Goal: Task Accomplishment & Management: Complete application form

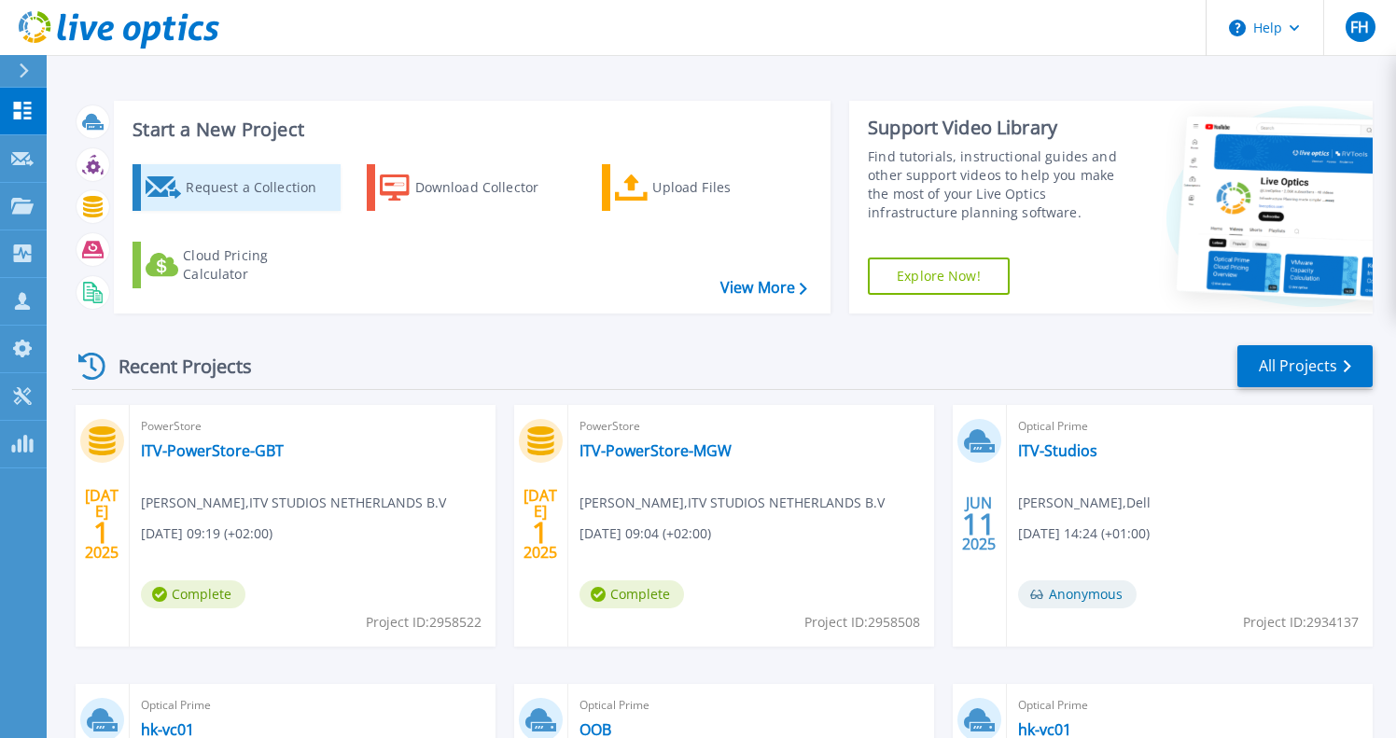
click at [287, 198] on div "Request a Collection" at bounding box center [260, 187] width 149 height 37
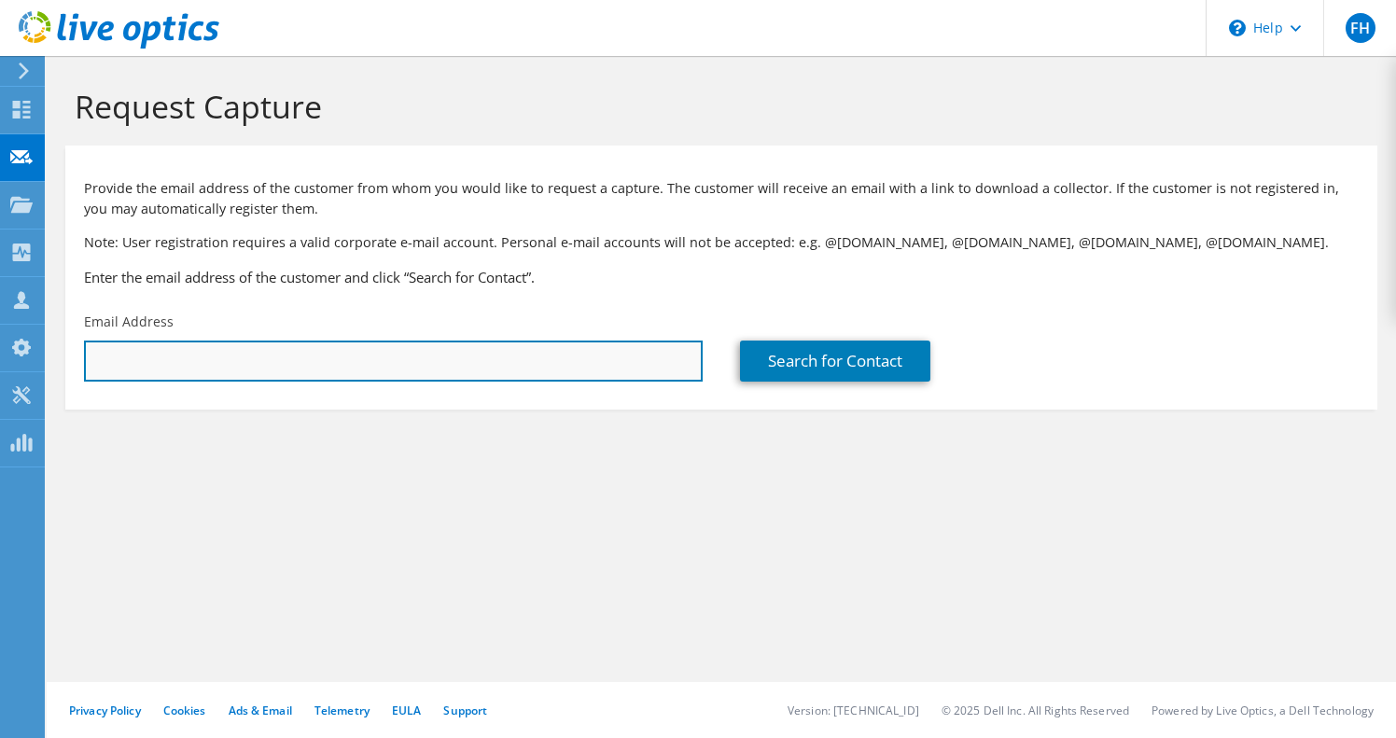
click at [221, 362] on input "text" at bounding box center [393, 361] width 619 height 41
drag, startPoint x: 172, startPoint y: 359, endPoint x: 86, endPoint y: 357, distance: 85.8
click at [86, 357] on input "m" at bounding box center [393, 361] width 619 height 41
paste input "M.Drenth@vpro.nl"
type input "M.Drenth@vpro.nl"
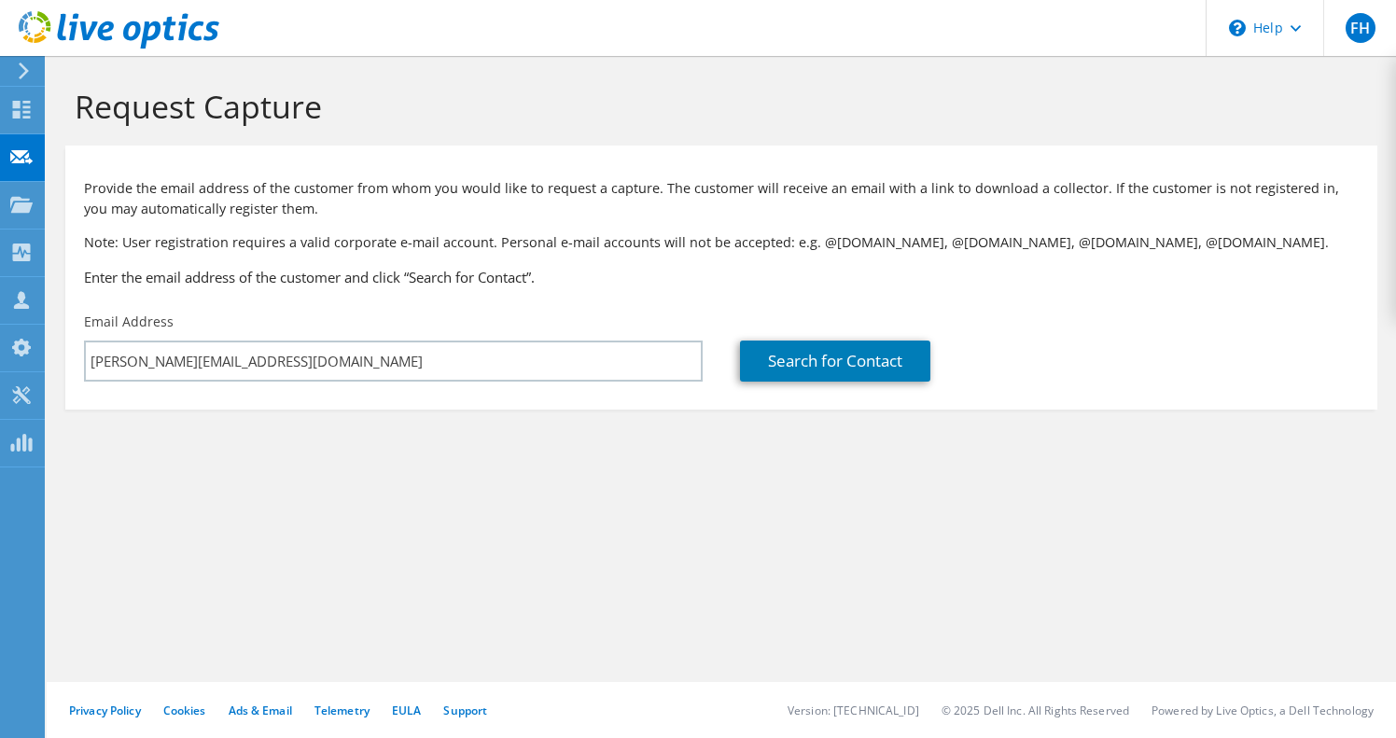
click at [473, 468] on section "Request Capture Provide the email address of the customer from whom you would l…" at bounding box center [721, 279] width 1349 height 447
click at [799, 364] on link "Search for Contact" at bounding box center [835, 361] width 190 height 41
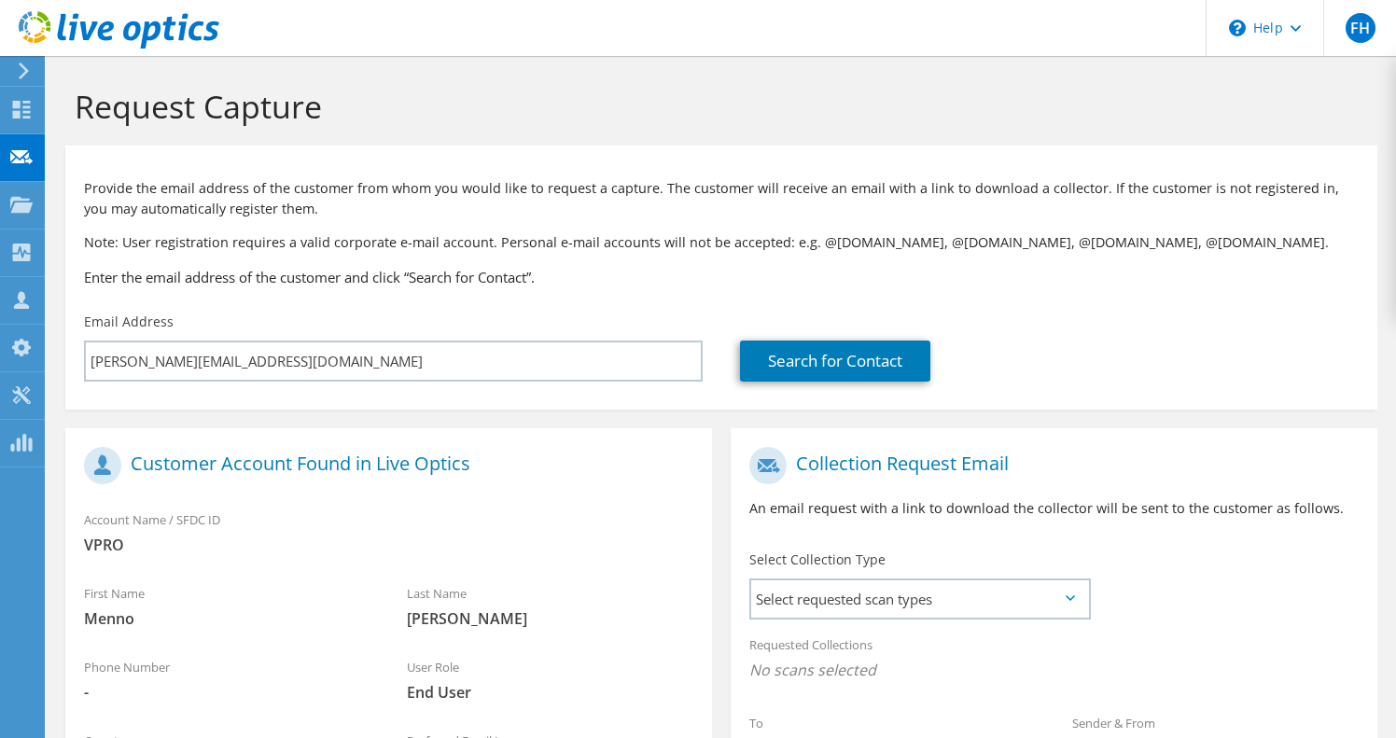
click at [1073, 595] on icon at bounding box center [1069, 598] width 9 height 6
click at [1065, 596] on icon at bounding box center [1069, 598] width 9 height 6
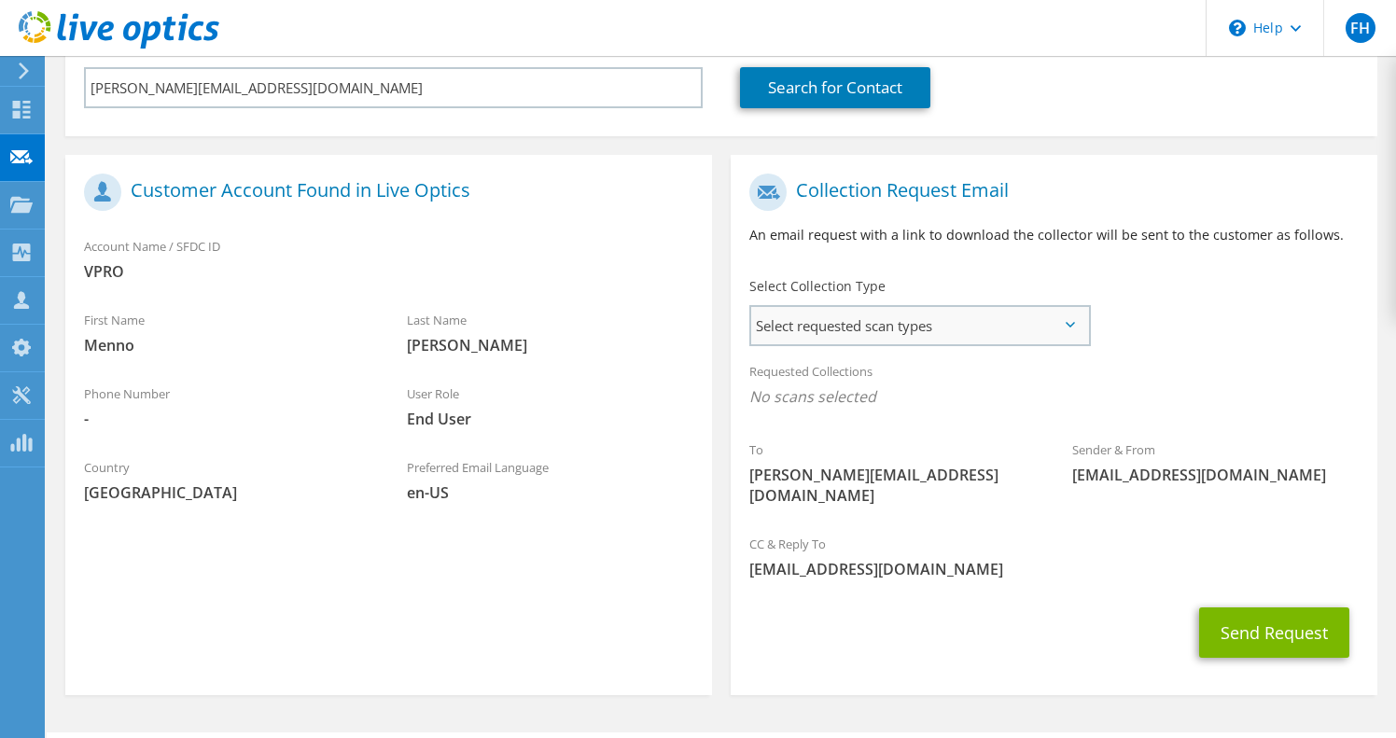
click at [969, 325] on span "Select requested scan types" at bounding box center [919, 325] width 337 height 37
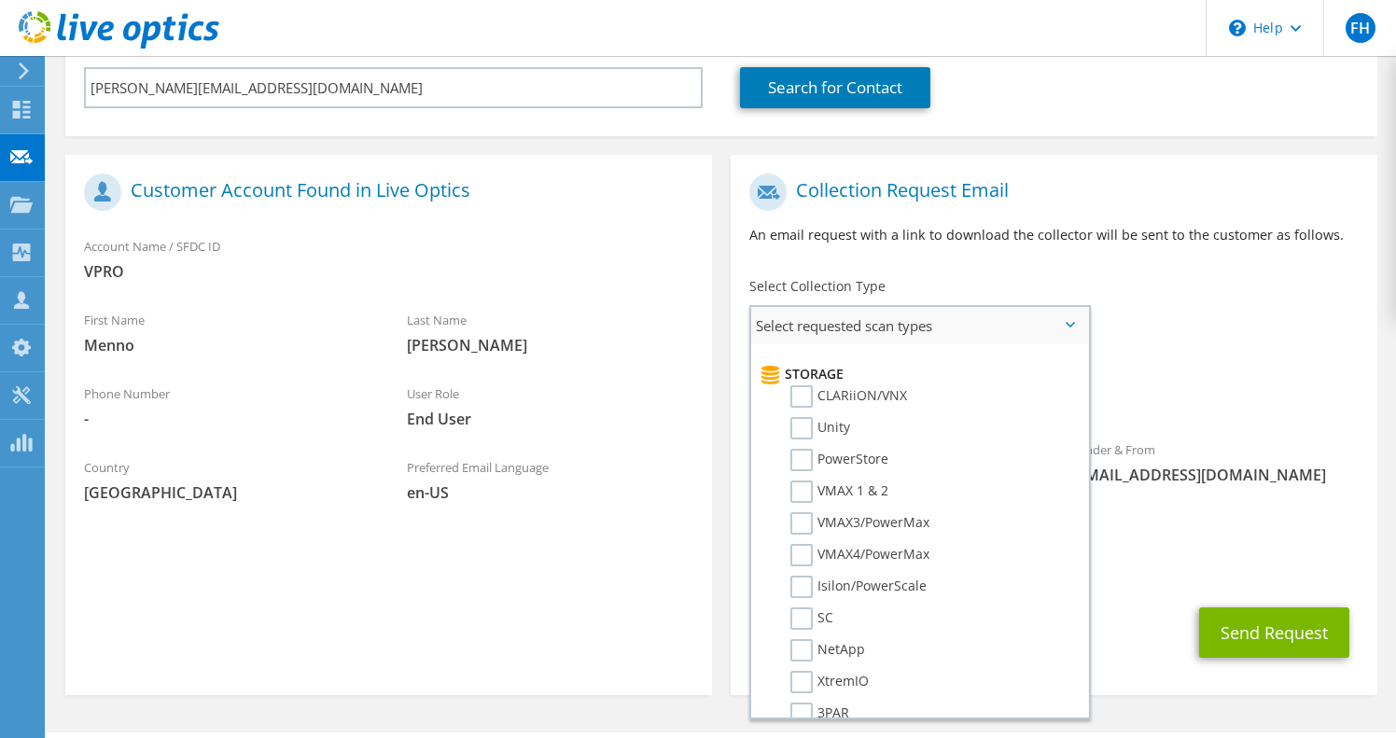
scroll to position [320, 0]
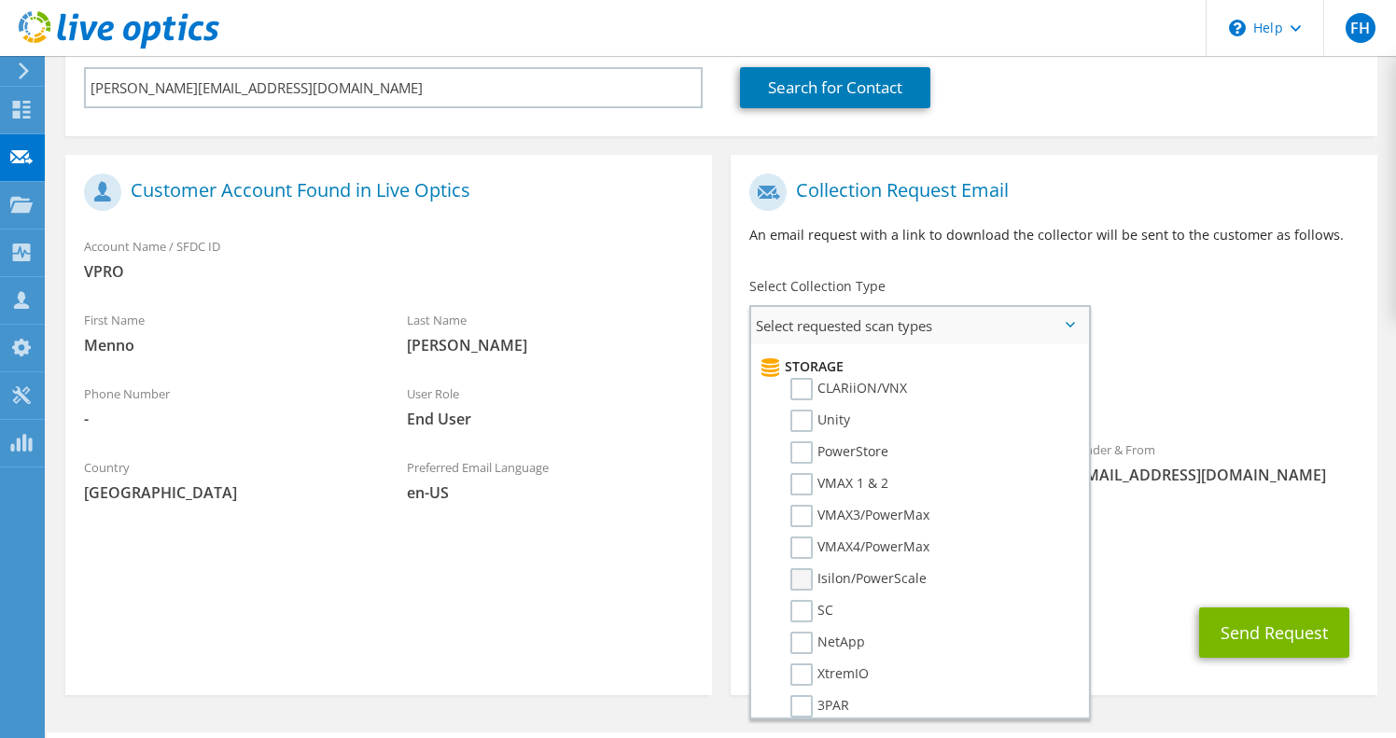
click at [806, 577] on label "Isilon/PowerScale" at bounding box center [858, 579] width 136 height 22
click at [0, 0] on input "Isilon/PowerScale" at bounding box center [0, 0] width 0 height 0
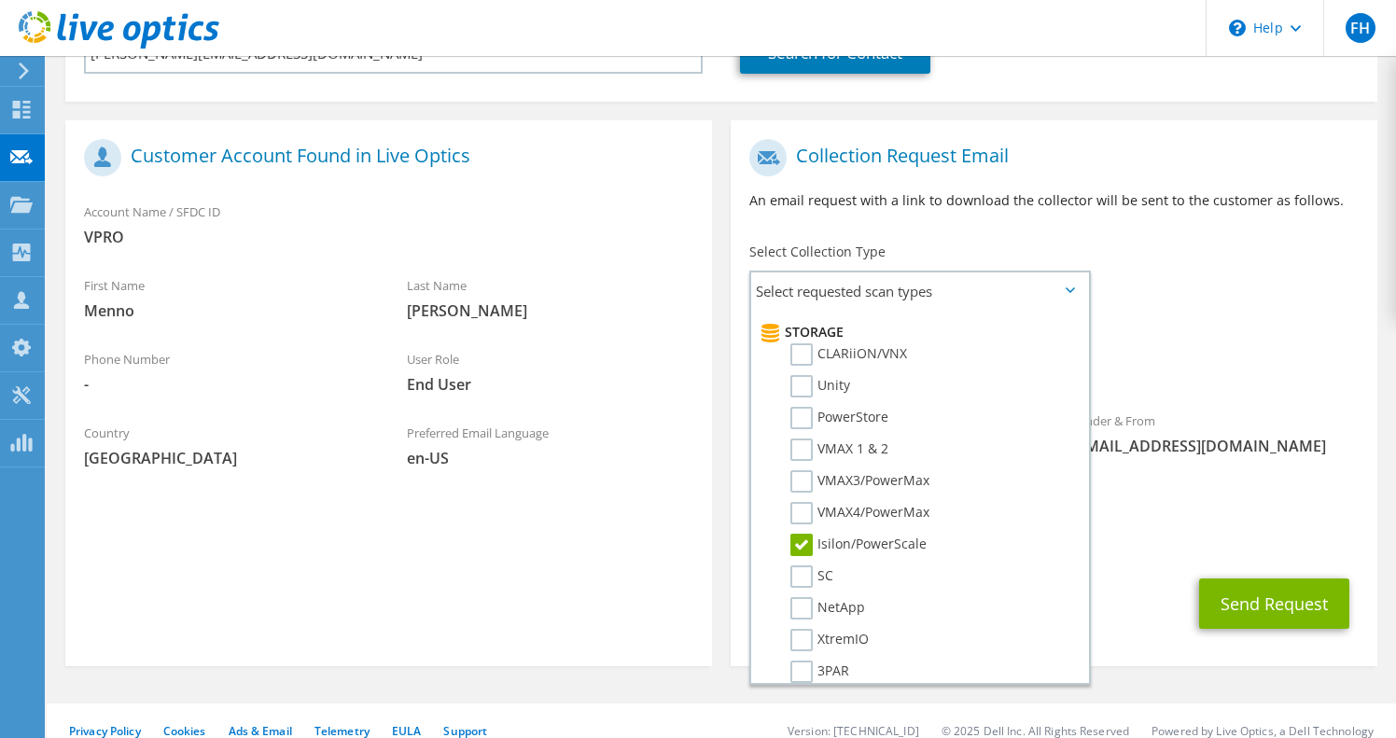
scroll to position [307, 0]
click at [1075, 280] on span "Select requested scan types" at bounding box center [919, 291] width 337 height 37
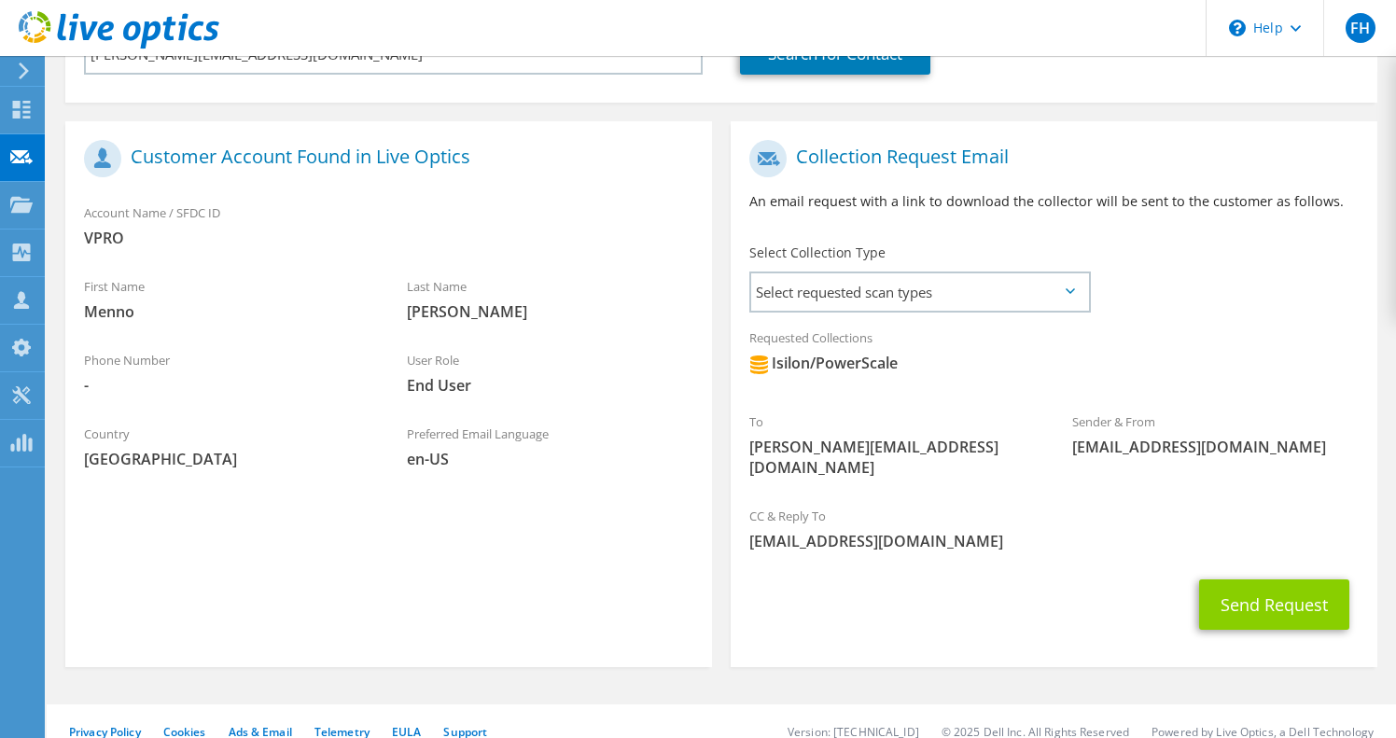
click at [1267, 586] on button "Send Request" at bounding box center [1274, 604] width 150 height 50
